Goal: Find specific page/section: Find specific page/section

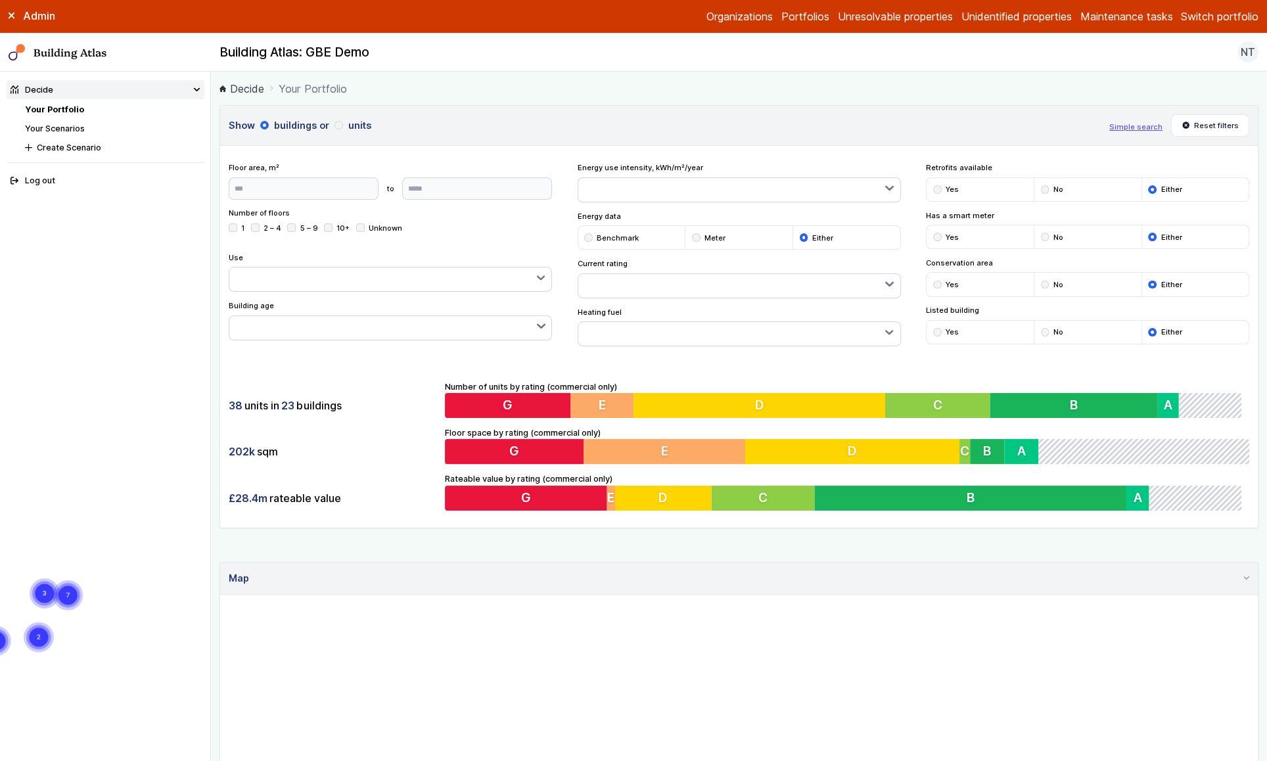
click at [1206, 15] on button "Switch portfolio" at bounding box center [1220, 17] width 78 height 16
click at [0, 0] on button "Padmanor" at bounding box center [0, 0] width 0 height 0
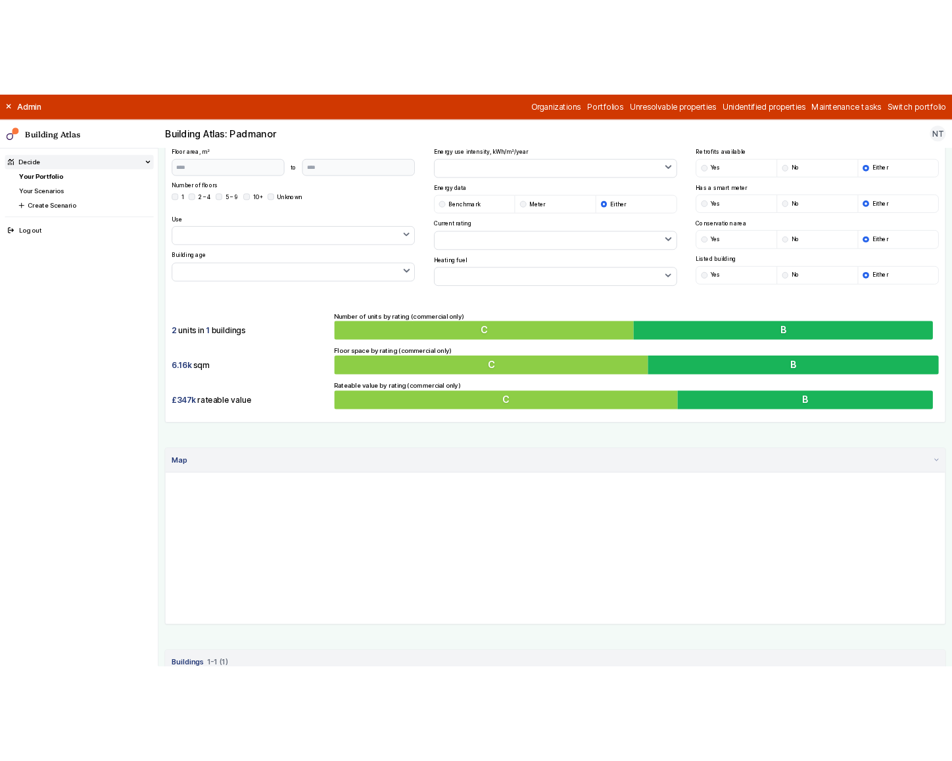
scroll to position [286, 0]
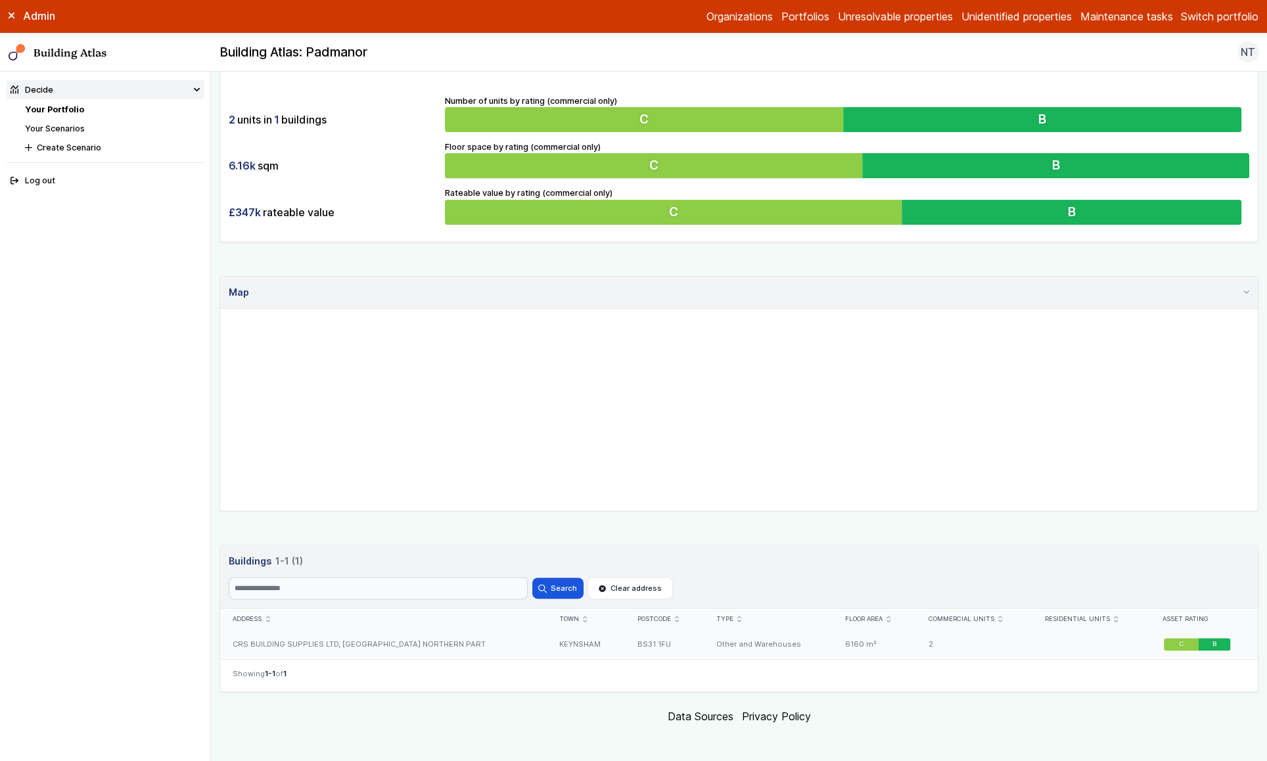
click at [455, 644] on div "CRS BUILDING SUPPLIES LTD, [GEOGRAPHIC_DATA] NORTHERN PART" at bounding box center [383, 645] width 327 height 30
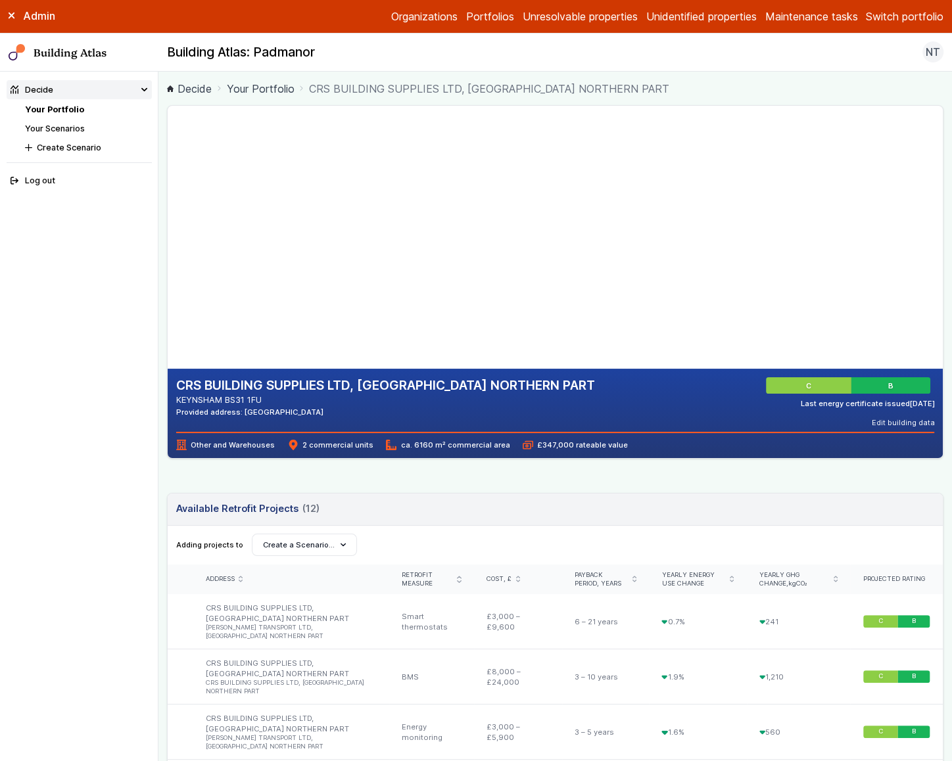
scroll to position [7, 0]
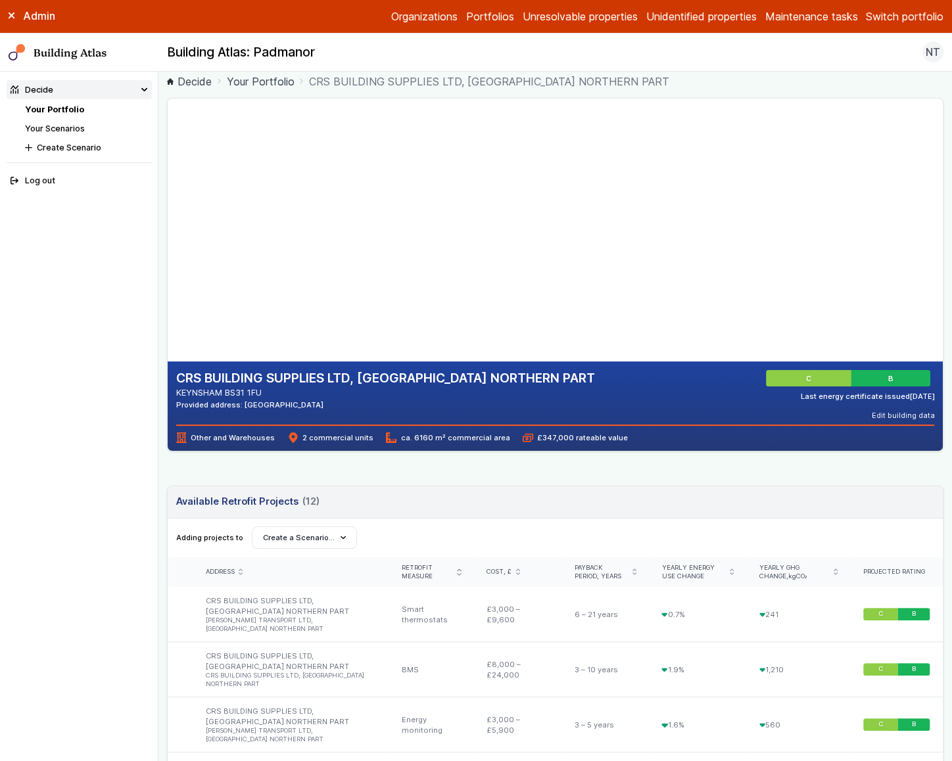
drag, startPoint x: 419, startPoint y: 221, endPoint x: 398, endPoint y: 250, distance: 36.1
click at [168, 250] on gmp-map-3d at bounding box center [168, 230] width 0 height 263
drag, startPoint x: 400, startPoint y: 246, endPoint x: 443, endPoint y: 248, distance: 42.7
click at [168, 248] on gmp-map-3d at bounding box center [168, 230] width 0 height 263
drag, startPoint x: 455, startPoint y: 246, endPoint x: 426, endPoint y: 248, distance: 28.9
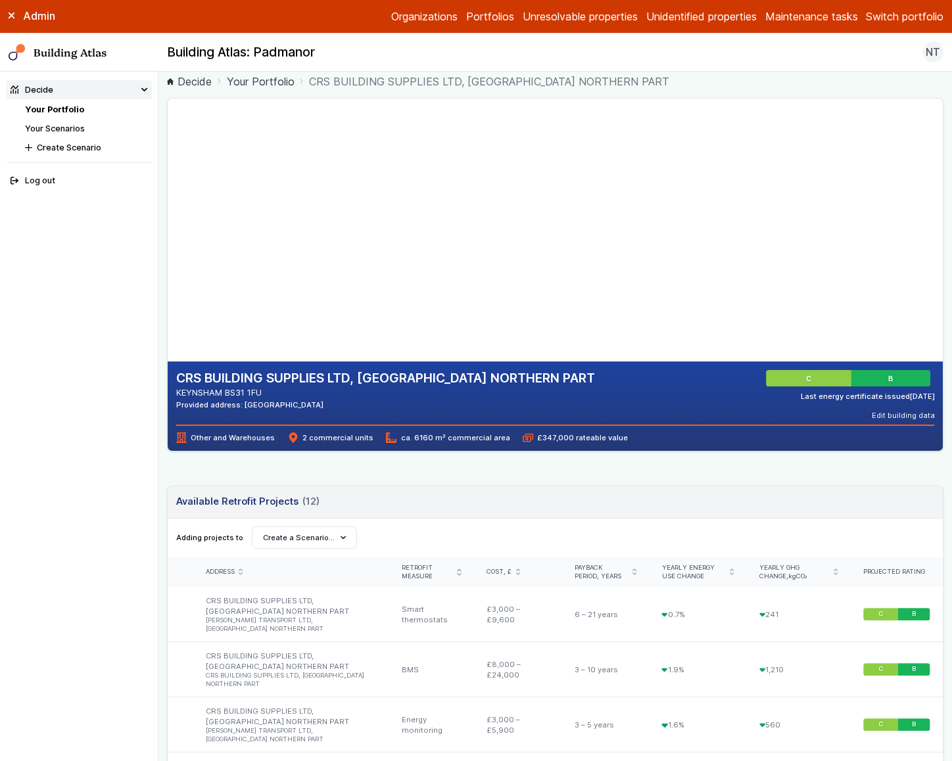
click at [168, 248] on gmp-map-3d at bounding box center [168, 230] width 0 height 263
drag, startPoint x: 426, startPoint y: 247, endPoint x: 407, endPoint y: 248, distance: 19.8
click at [168, 248] on gmp-map-3d at bounding box center [168, 230] width 0 height 263
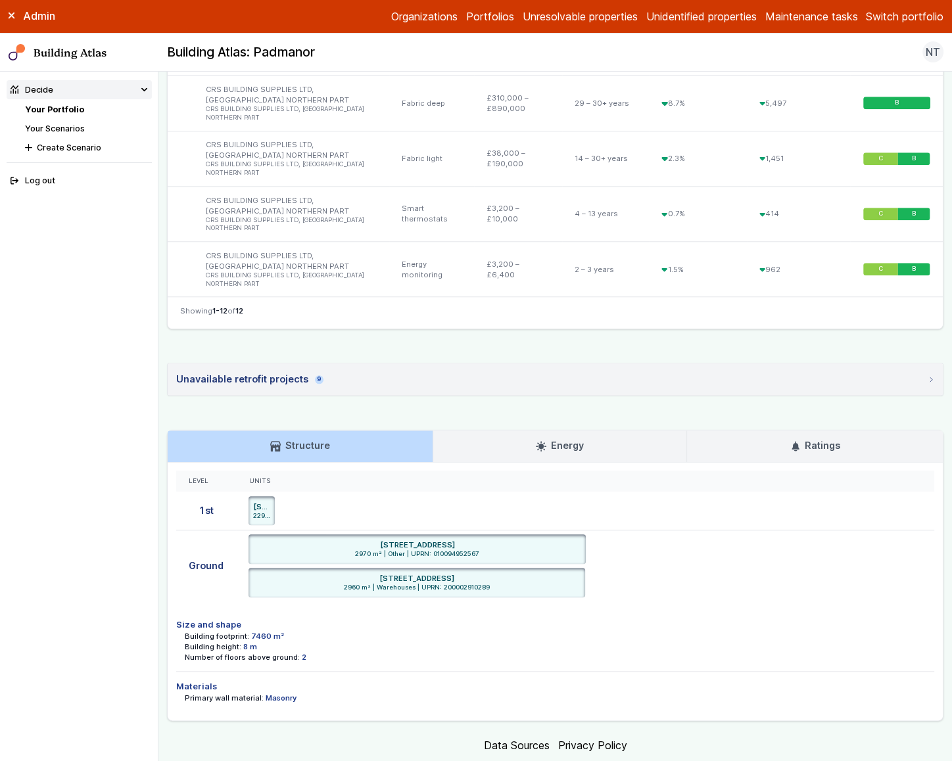
scroll to position [986, 0]
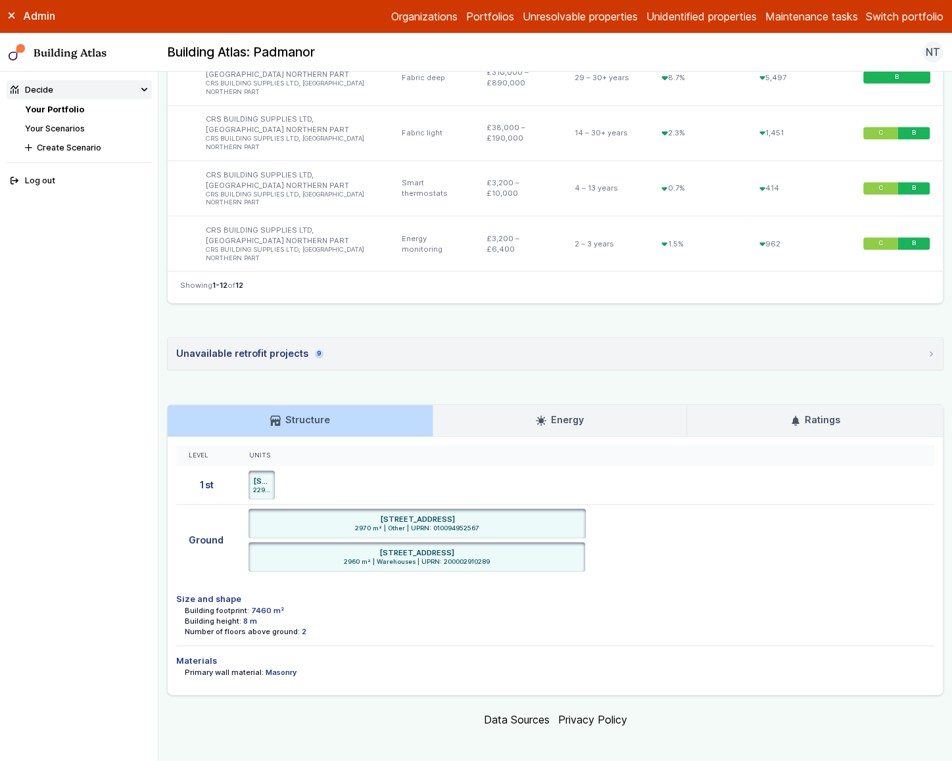
click at [622, 354] on summary "Unavailable retrofit projects 9" at bounding box center [555, 354] width 775 height 32
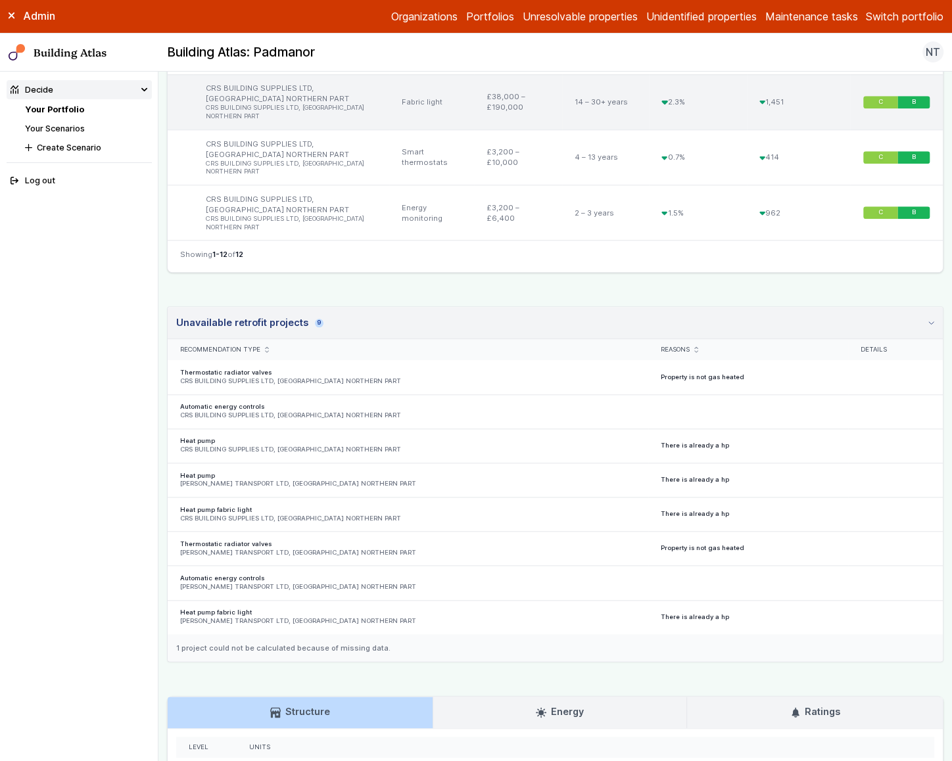
scroll to position [993, 0]
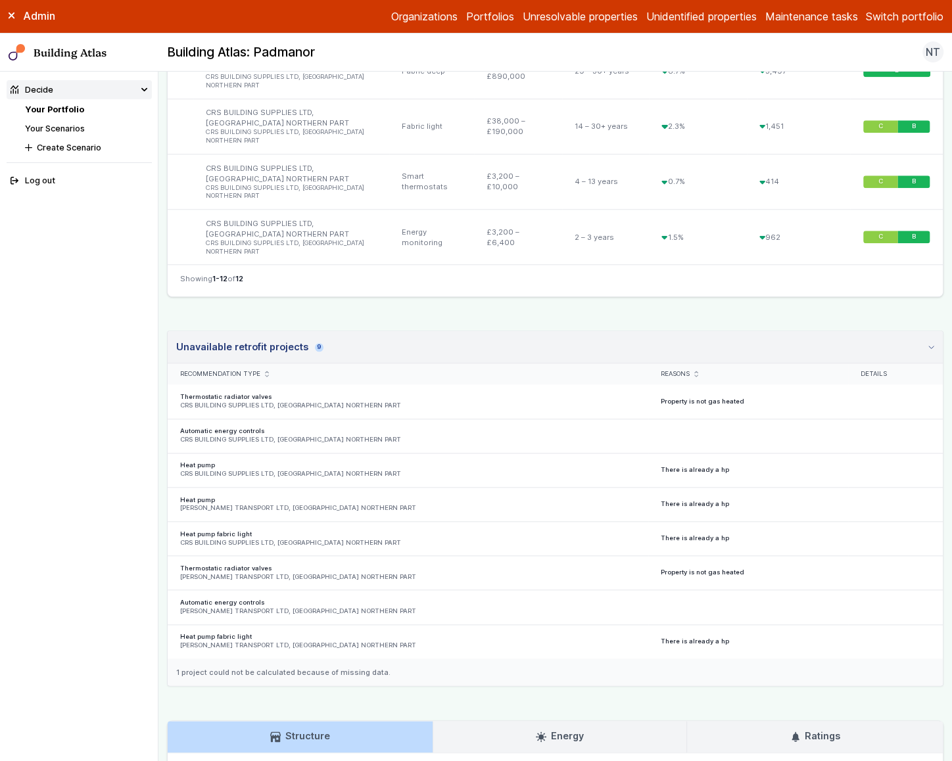
click at [295, 663] on div "1 project could not be calculated because of missing data." at bounding box center [555, 672] width 775 height 28
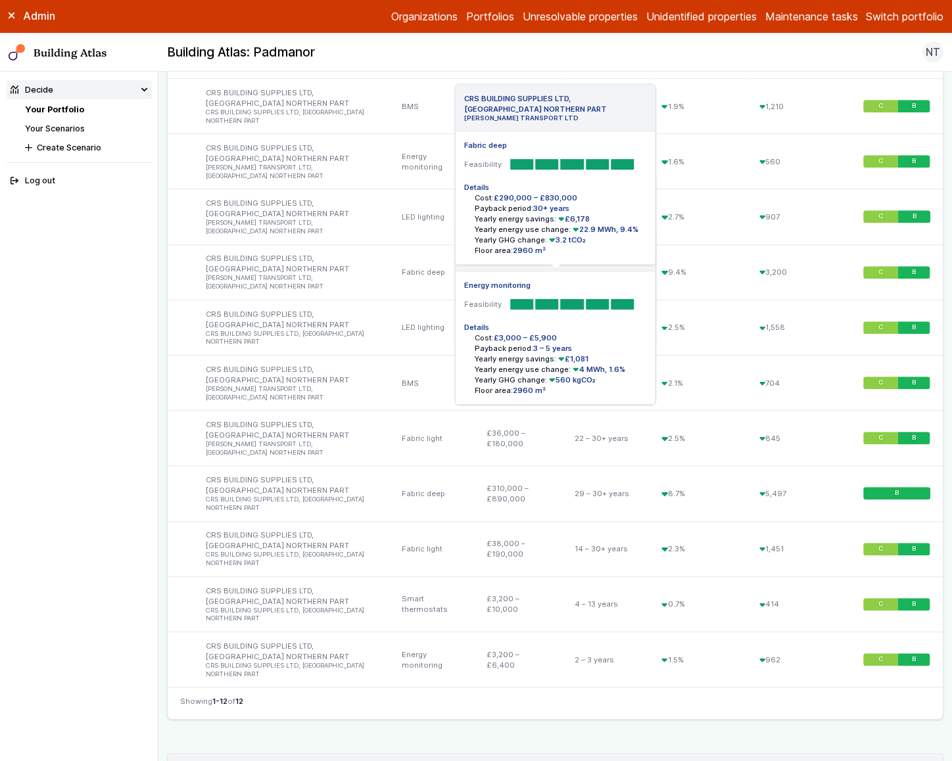
scroll to position [1307, 0]
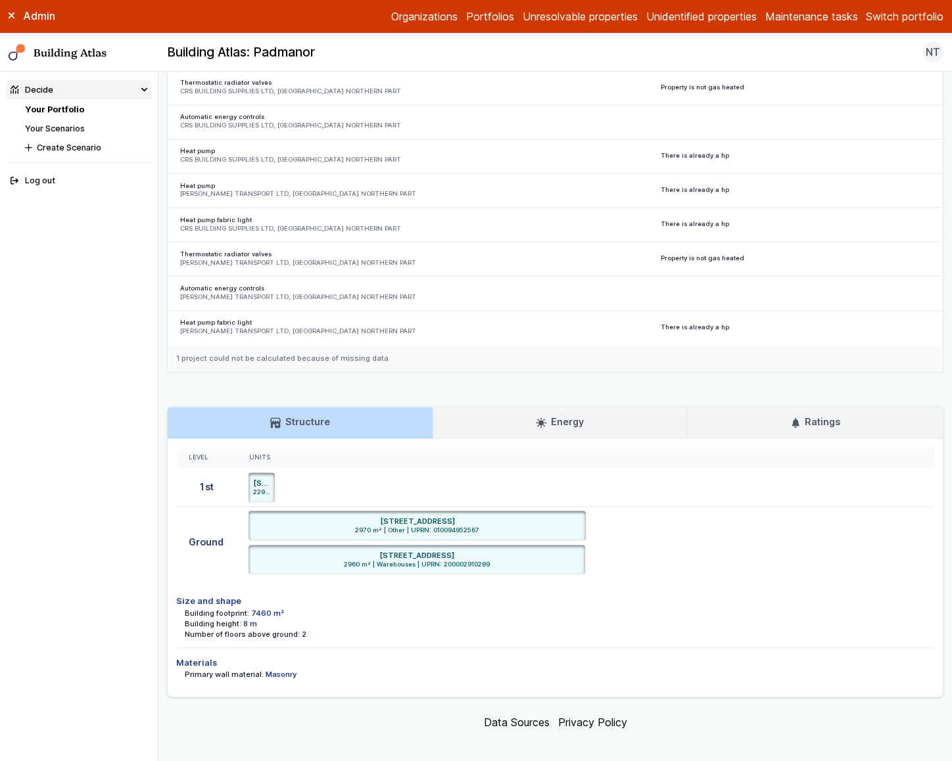
click at [573, 415] on h3 "Energy" at bounding box center [559, 422] width 47 height 14
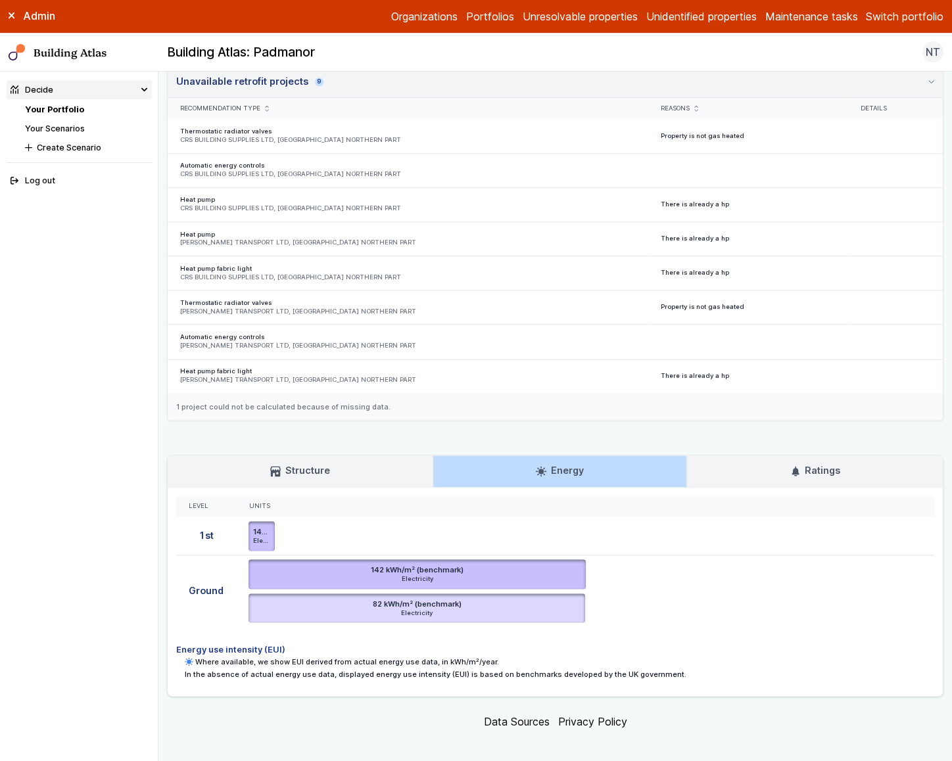
click at [818, 463] on h3 "Ratings" at bounding box center [815, 470] width 50 height 14
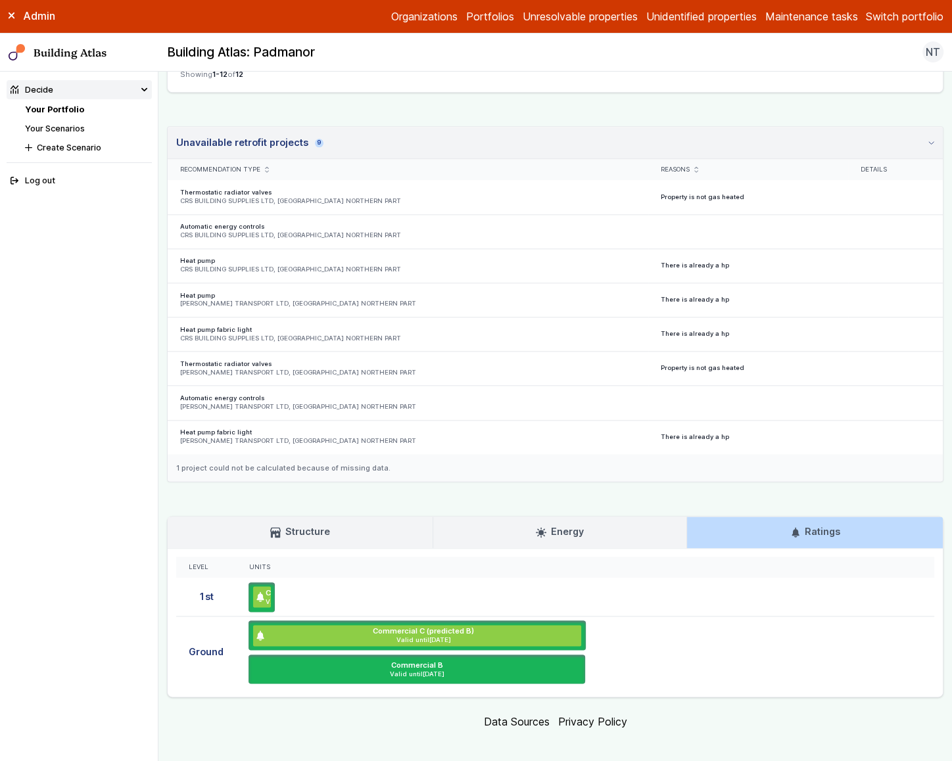
click at [580, 524] on h3 "Energy" at bounding box center [559, 531] width 47 height 14
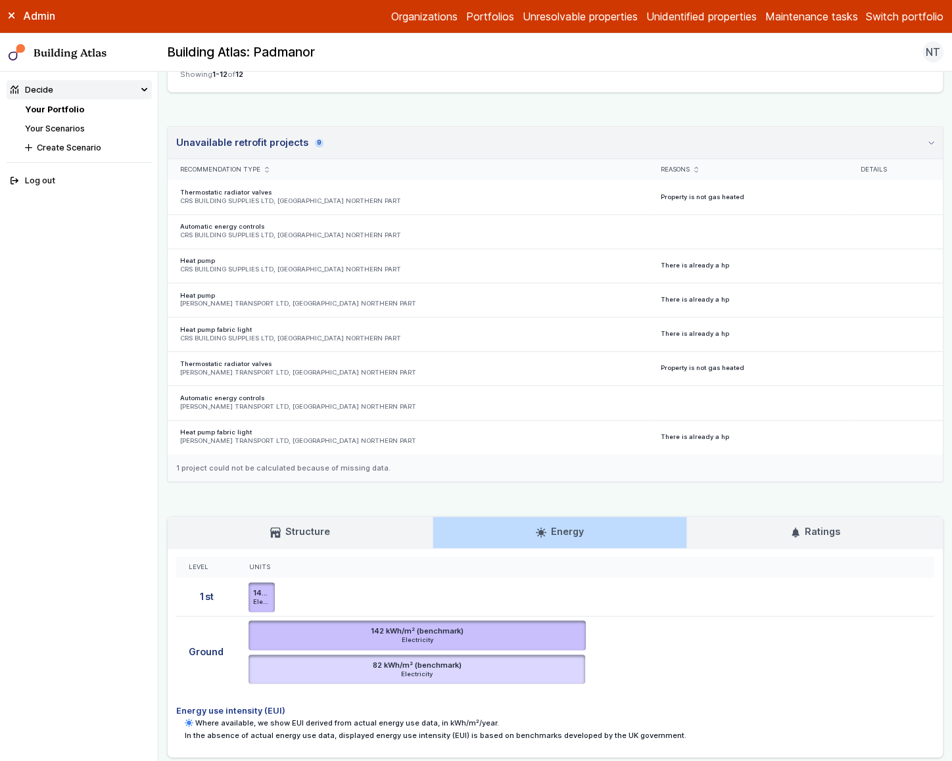
click at [377, 530] on link "Structure" at bounding box center [300, 533] width 265 height 32
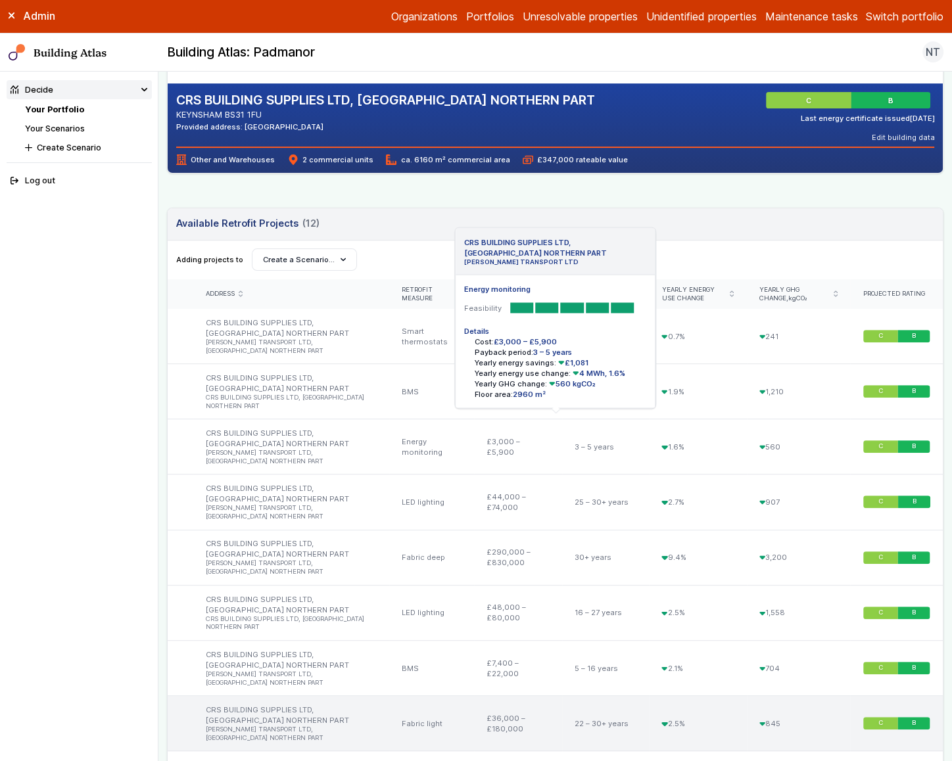
scroll to position [270, 0]
